Goal: Transaction & Acquisition: Purchase product/service

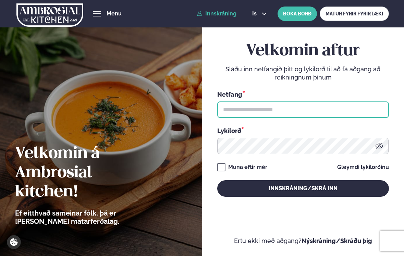
click at [234, 108] on input "text" at bounding box center [303, 109] width 172 height 16
paste input "**********"
type input "**********"
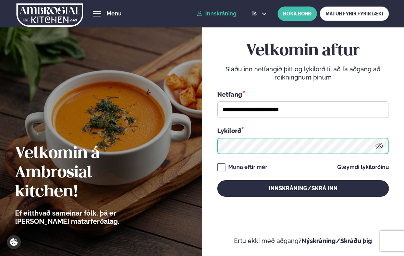
click at [217, 180] on button "Innskráning/Skrá inn" at bounding box center [303, 188] width 172 height 16
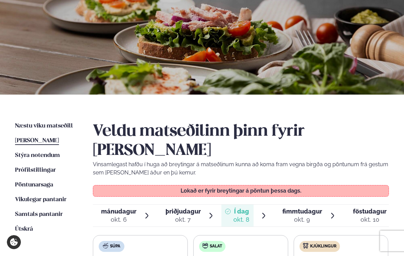
scroll to position [62, 0]
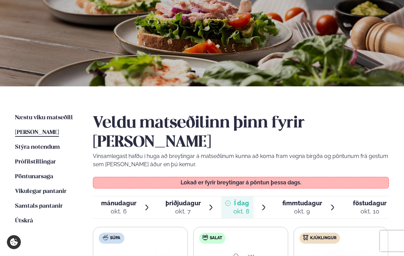
click at [304, 199] on div "fimmtudagur fim." at bounding box center [302, 203] width 40 height 8
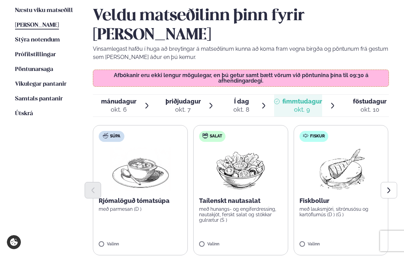
scroll to position [221, 0]
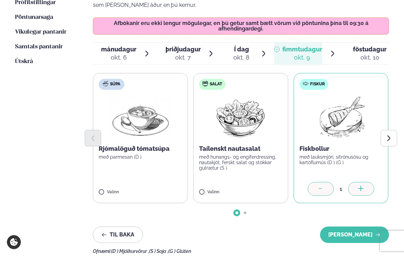
click at [357, 182] on div at bounding box center [361, 189] width 26 height 14
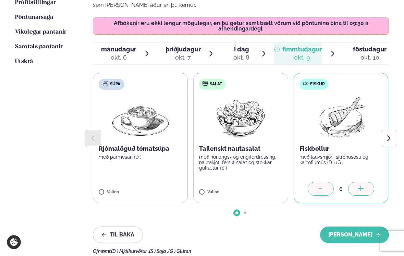
click at [357, 182] on div at bounding box center [361, 189] width 26 height 14
click at [210, 170] on label "Salat Taílenskt nautasalat með hunangs- og engiferdressing, nautakjöt, ferskt s…" at bounding box center [240, 138] width 95 height 130
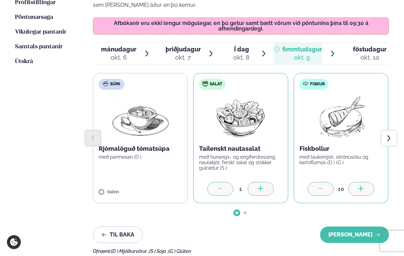
click at [253, 182] on div at bounding box center [261, 189] width 26 height 14
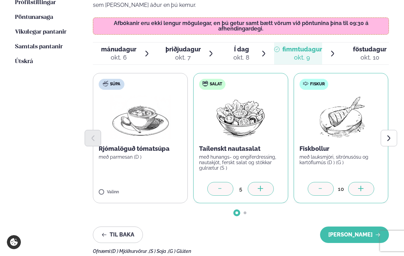
click at [253, 182] on div at bounding box center [261, 189] width 26 height 14
click at [216, 182] on div at bounding box center [220, 189] width 26 height 14
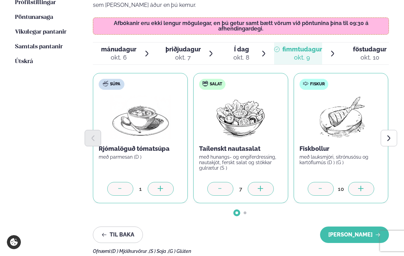
click at [160, 188] on icon at bounding box center [160, 188] width 5 height 1
click at [385, 130] on button "Next slide" at bounding box center [389, 138] width 16 height 16
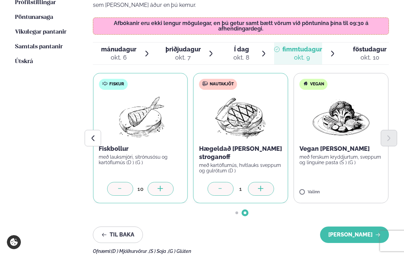
click at [256, 182] on div at bounding box center [261, 189] width 26 height 14
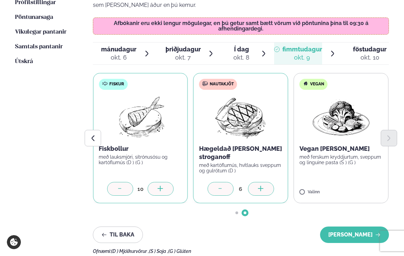
click at [256, 182] on div at bounding box center [261, 189] width 26 height 14
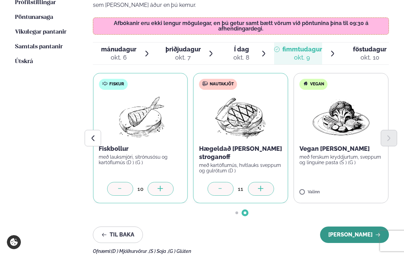
click at [353, 227] on button "[PERSON_NAME]" at bounding box center [354, 235] width 69 height 16
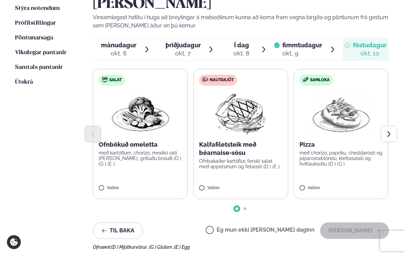
scroll to position [200, 0]
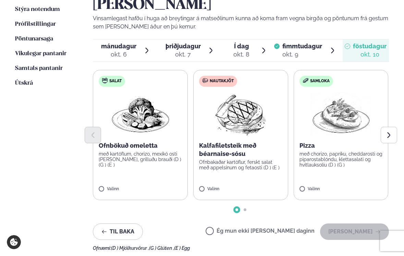
click at [300, 50] on div "okt. 9" at bounding box center [302, 54] width 40 height 8
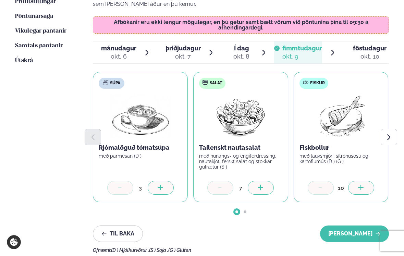
scroll to position [224, 0]
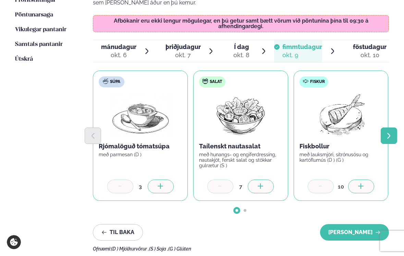
click at [390, 132] on icon "Next slide" at bounding box center [388, 135] width 7 height 7
